Goal: Task Accomplishment & Management: Complete application form

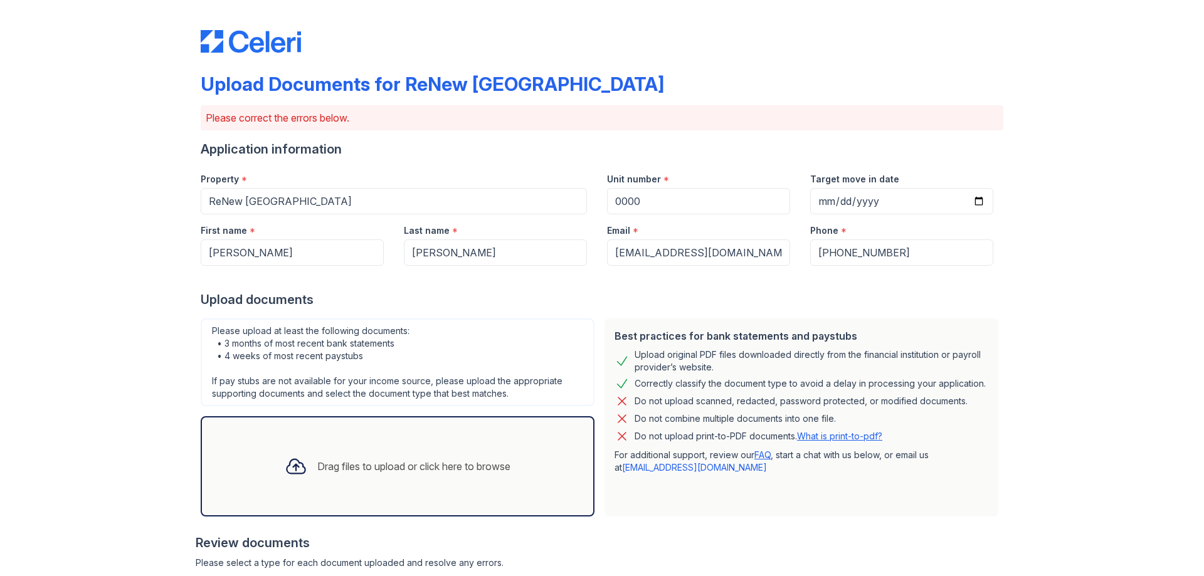
scroll to position [205, 0]
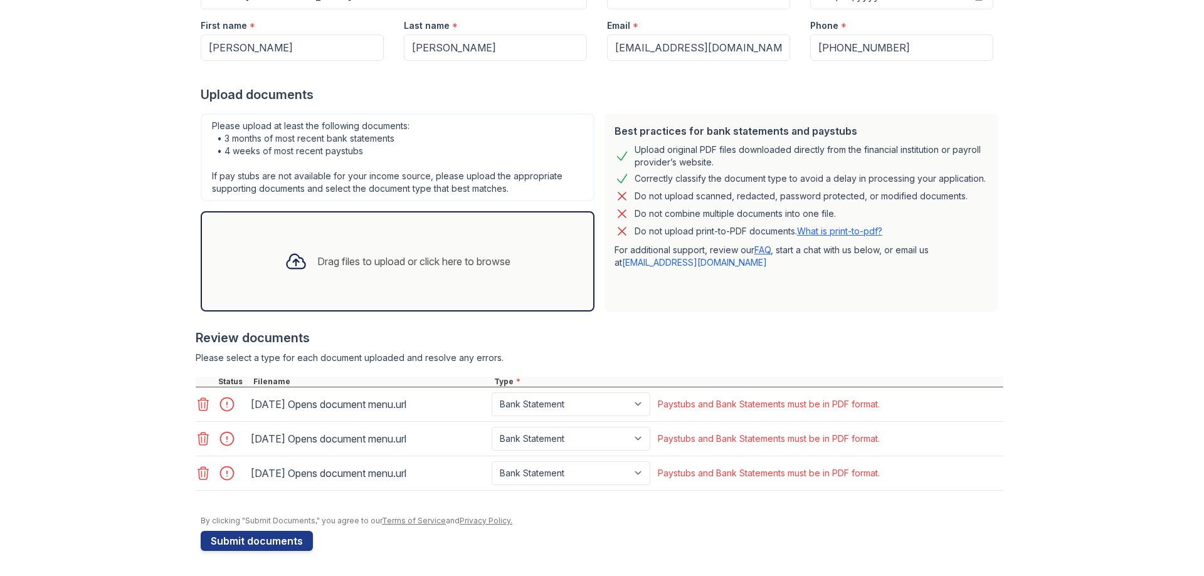
click at [196, 405] on icon at bounding box center [203, 404] width 15 height 15
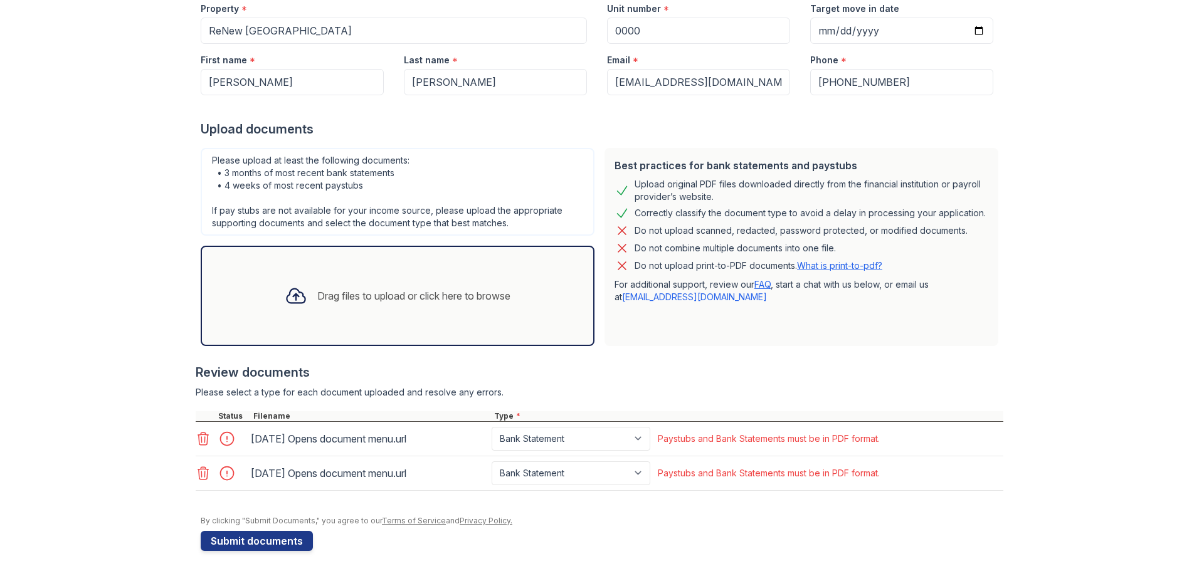
click at [204, 445] on icon at bounding box center [203, 439] width 15 height 15
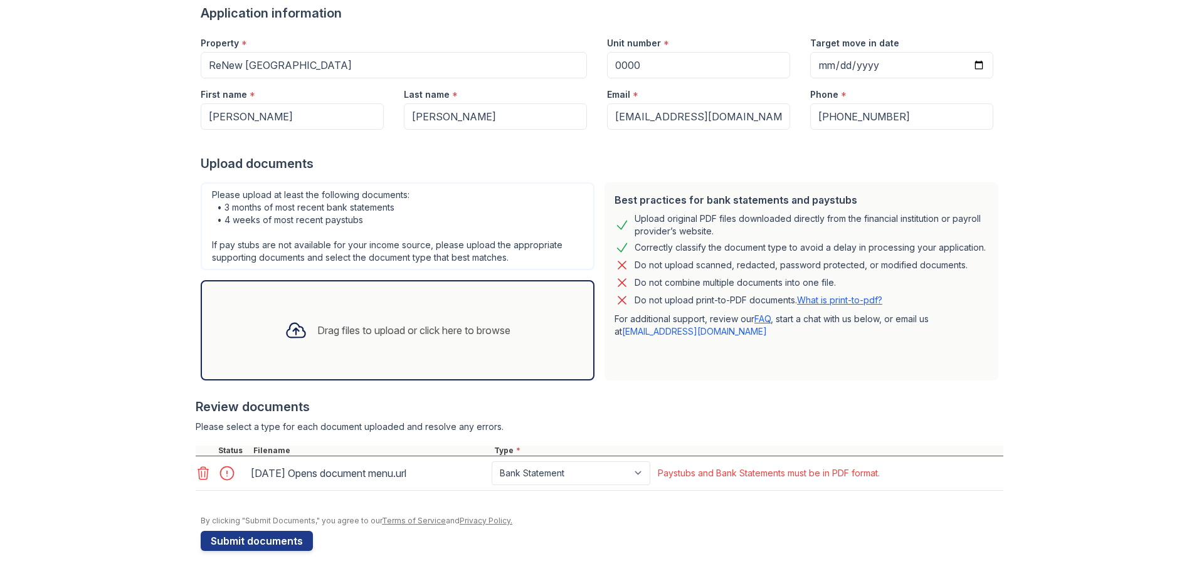
click at [198, 473] on icon at bounding box center [203, 473] width 11 height 13
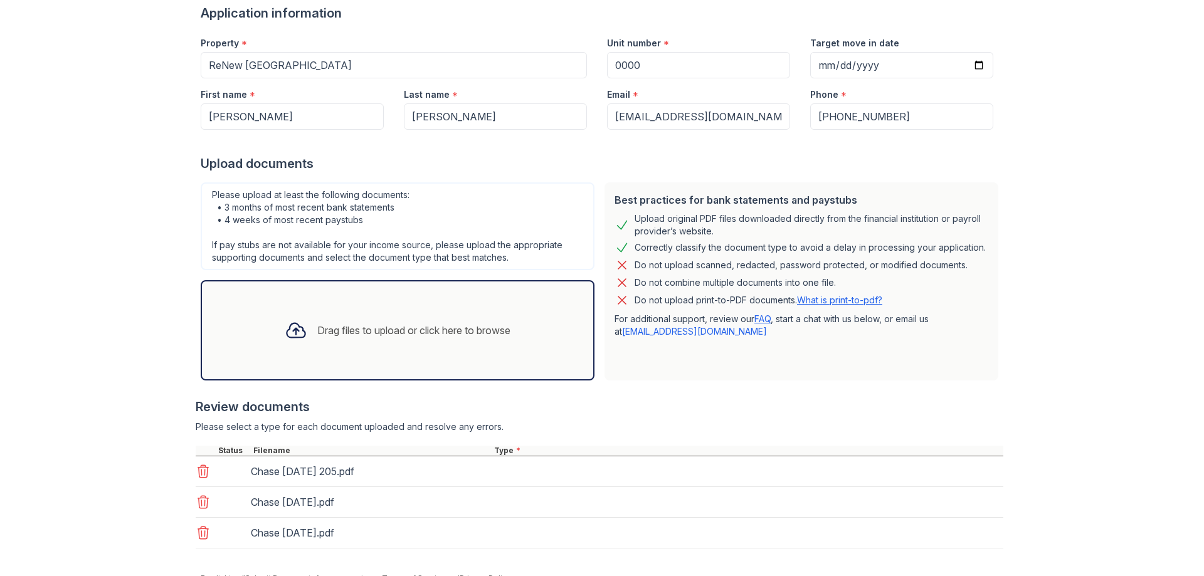
scroll to position [194, 0]
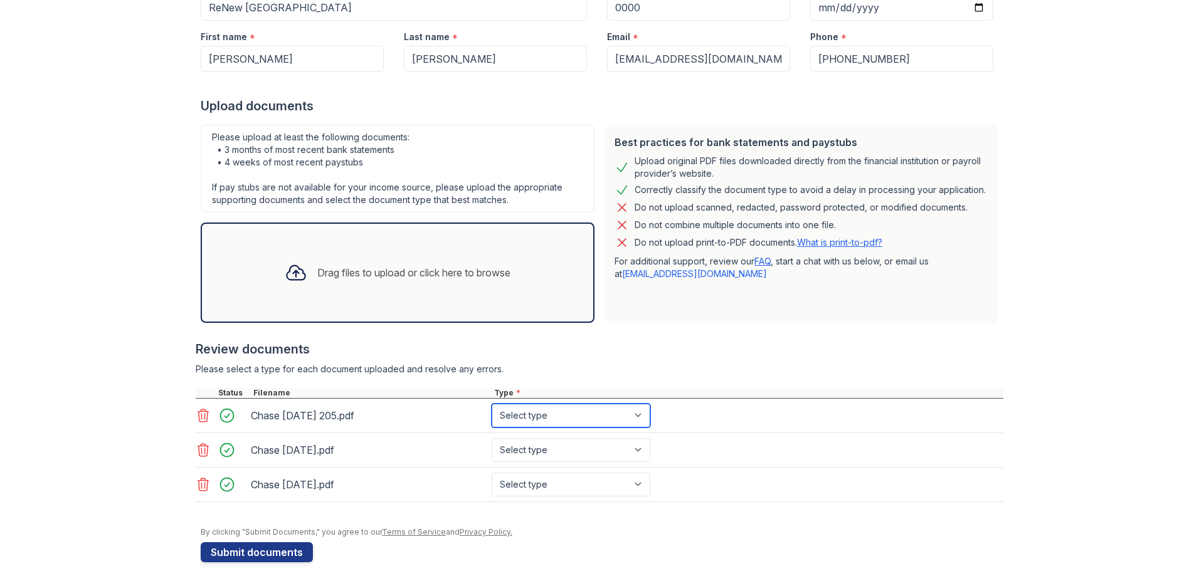
click at [587, 421] on select "Select type Paystub Bank Statement Offer Letter Tax Documents Benefit Award Let…" at bounding box center [571, 416] width 159 height 24
select select "bank_statement"
click at [492, 404] on select "Select type Paystub Bank Statement Offer Letter Tax Documents Benefit Award Let…" at bounding box center [571, 416] width 159 height 24
drag, startPoint x: 561, startPoint y: 442, endPoint x: 555, endPoint y: 452, distance: 11.3
click at [561, 442] on select "Select type Paystub Bank Statement Offer Letter Tax Documents Benefit Award Let…" at bounding box center [571, 450] width 159 height 24
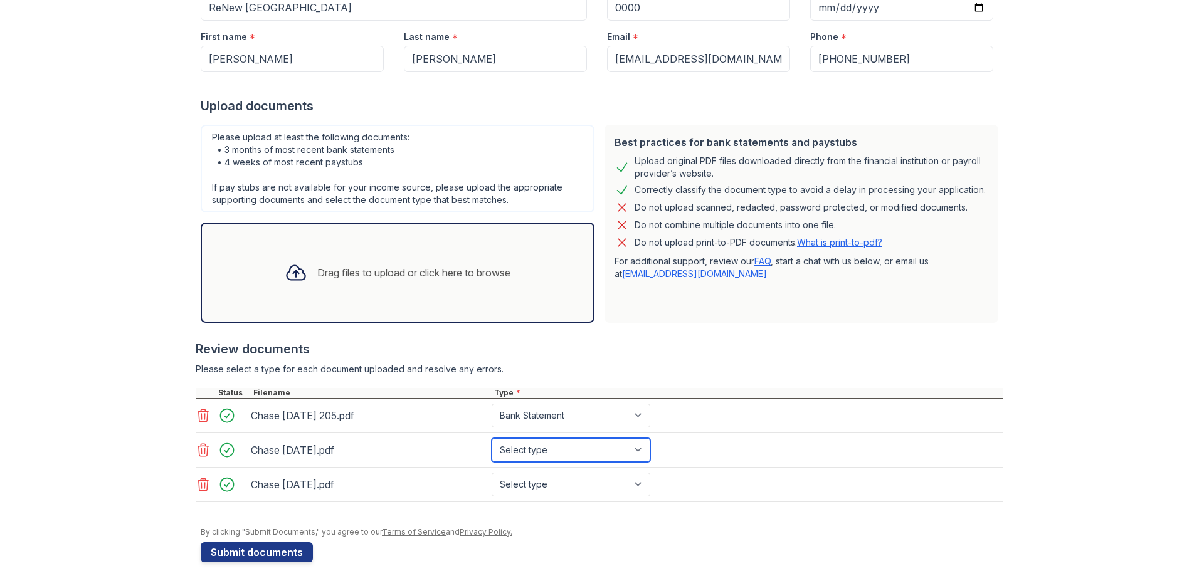
select select "bank_statement"
click at [492, 438] on select "Select type Paystub Bank Statement Offer Letter Tax Documents Benefit Award Let…" at bounding box center [571, 450] width 159 height 24
click at [540, 484] on select "Select type Paystub Bank Statement Offer Letter Tax Documents Benefit Award Let…" at bounding box center [571, 485] width 159 height 24
select select "bank_statement"
click at [492, 473] on select "Select type Paystub Bank Statement Offer Letter Tax Documents Benefit Award Let…" at bounding box center [571, 485] width 159 height 24
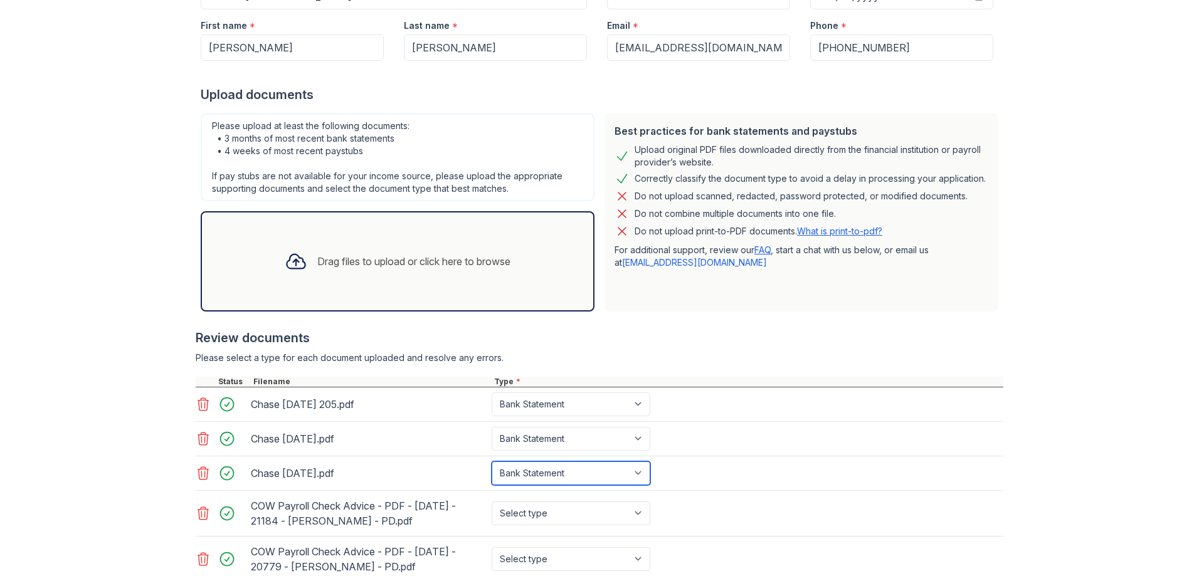
scroll to position [297, 0]
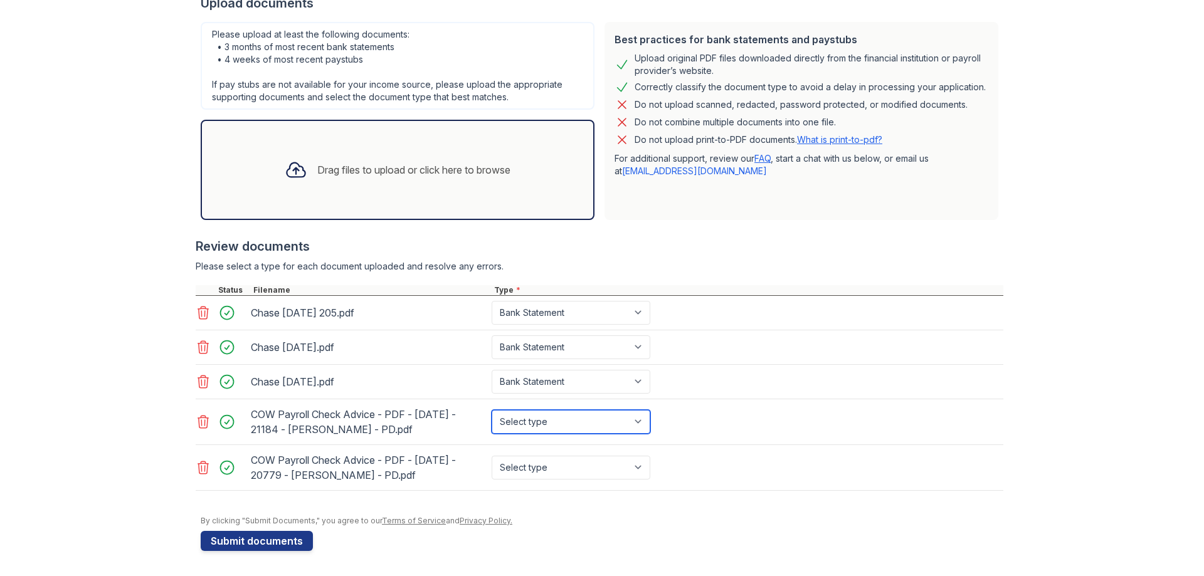
click at [637, 423] on select "Select type Paystub Bank Statement Offer Letter Tax Documents Benefit Award Let…" at bounding box center [571, 422] width 159 height 24
select select "paystub"
click at [492, 410] on select "Select type Paystub Bank Statement Offer Letter Tax Documents Benefit Award Let…" at bounding box center [571, 422] width 159 height 24
click at [635, 467] on select "Select type Paystub Bank Statement Offer Letter Tax Documents Benefit Award Let…" at bounding box center [571, 468] width 159 height 24
select select "paystub"
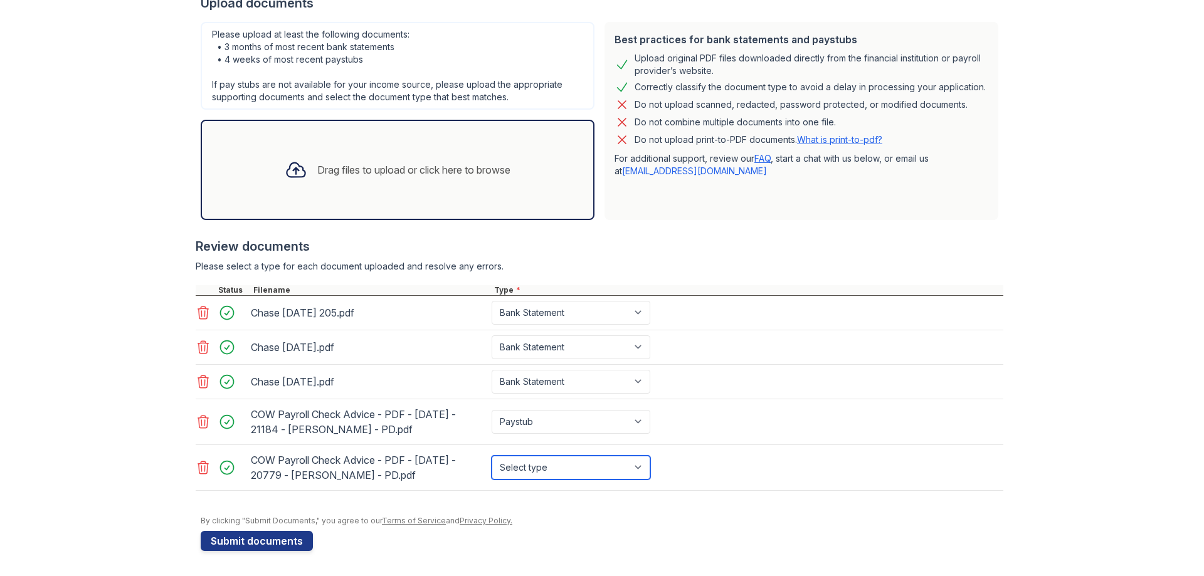
click at [492, 456] on select "Select type Paystub Bank Statement Offer Letter Tax Documents Benefit Award Let…" at bounding box center [571, 468] width 159 height 24
click at [252, 539] on button "Submit documents" at bounding box center [257, 541] width 112 height 20
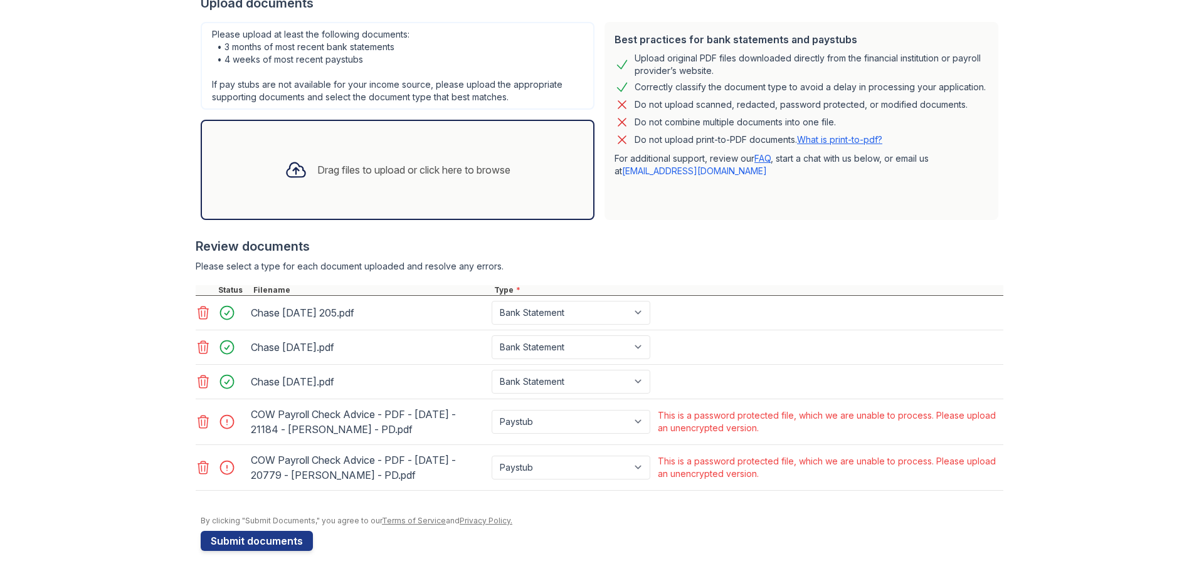
click at [200, 469] on icon at bounding box center [203, 468] width 11 height 13
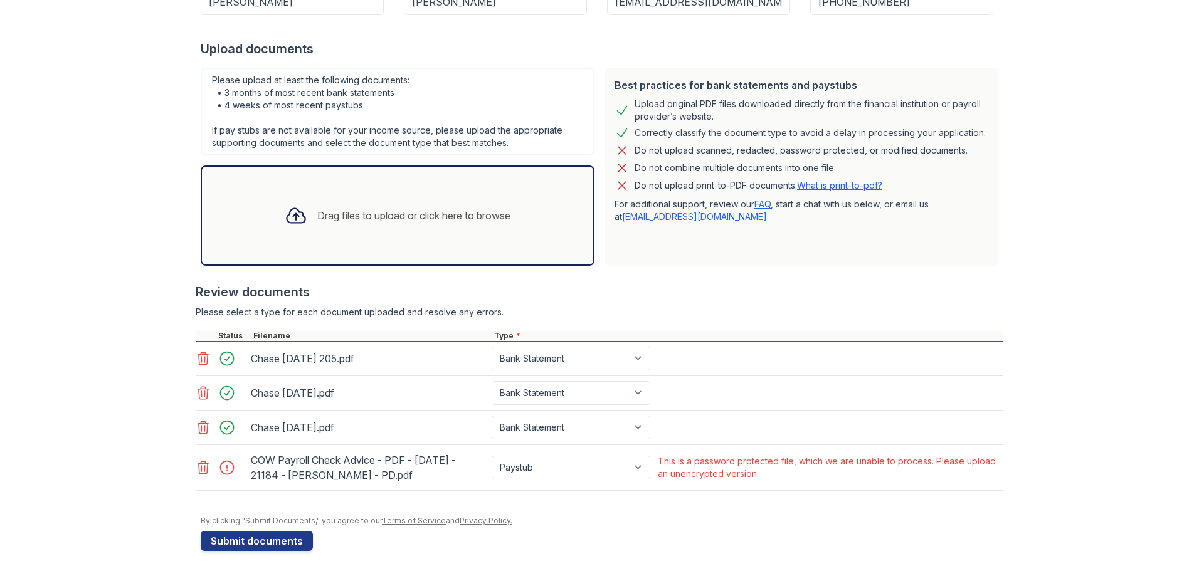
click at [200, 469] on icon at bounding box center [203, 468] width 11 height 13
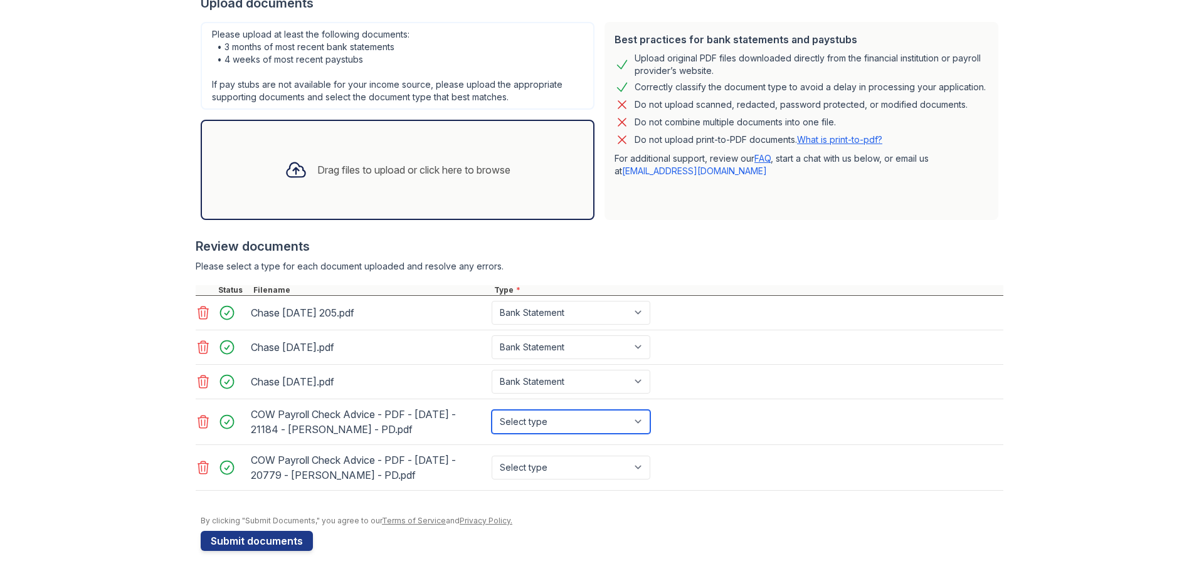
click at [630, 421] on select "Select type Paystub Bank Statement Offer Letter Tax Documents Benefit Award Let…" at bounding box center [571, 422] width 159 height 24
select select "paystub"
click at [492, 410] on select "Select type Paystub Bank Statement Offer Letter Tax Documents Benefit Award Let…" at bounding box center [571, 422] width 159 height 24
click at [536, 469] on select "Select type Paystub Bank Statement Offer Letter Tax Documents Benefit Award Let…" at bounding box center [571, 468] width 159 height 24
select select "paystub"
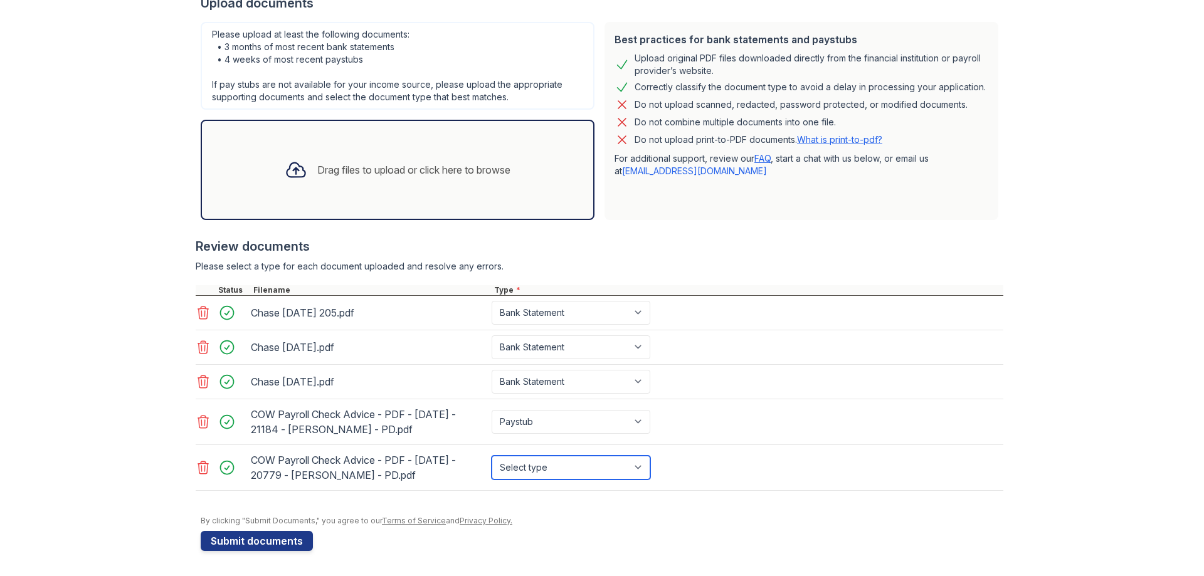
click at [492, 456] on select "Select type Paystub Bank Statement Offer Letter Tax Documents Benefit Award Let…" at bounding box center [571, 468] width 159 height 24
click at [243, 545] on button "Submit documents" at bounding box center [257, 541] width 112 height 20
